Goal: Task Accomplishment & Management: Manage account settings

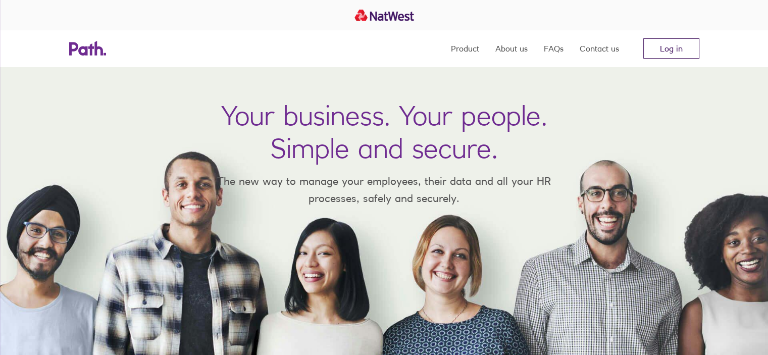
click at [657, 43] on link "Log in" at bounding box center [671, 48] width 56 height 20
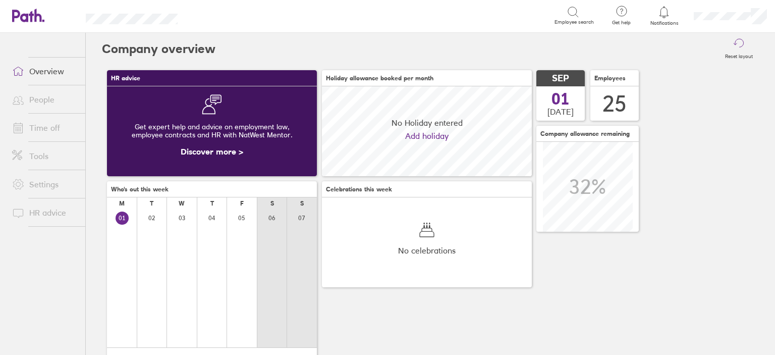
scroll to position [89, 210]
click at [58, 129] on link "Time off" at bounding box center [44, 128] width 81 height 20
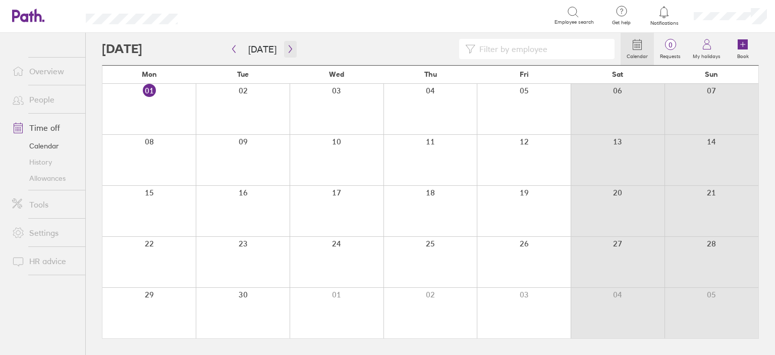
click at [287, 49] on icon "button" at bounding box center [291, 49] width 8 height 8
click at [287, 50] on icon "button" at bounding box center [291, 49] width 8 height 8
